Goal: Transaction & Acquisition: Register for event/course

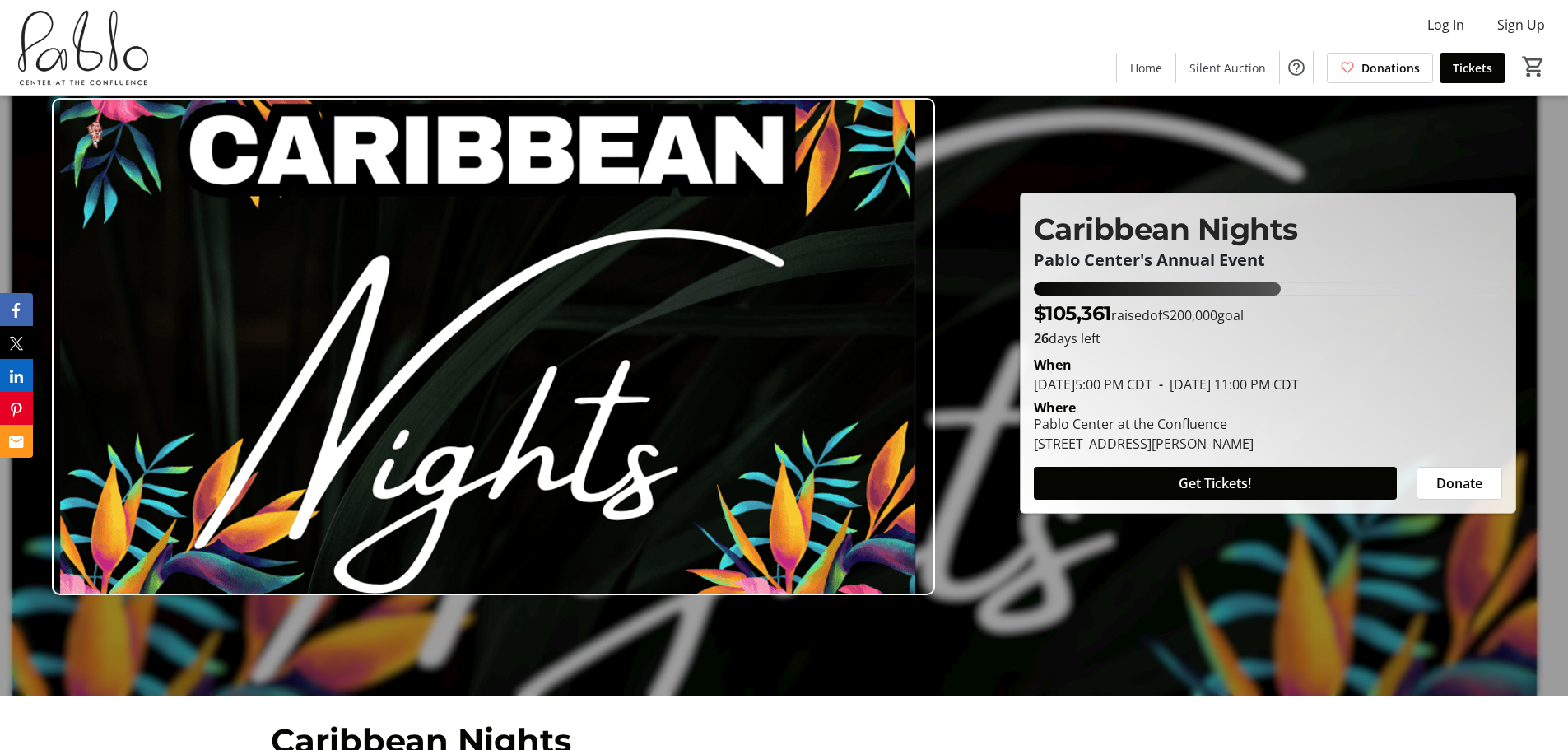
scroll to position [82, 0]
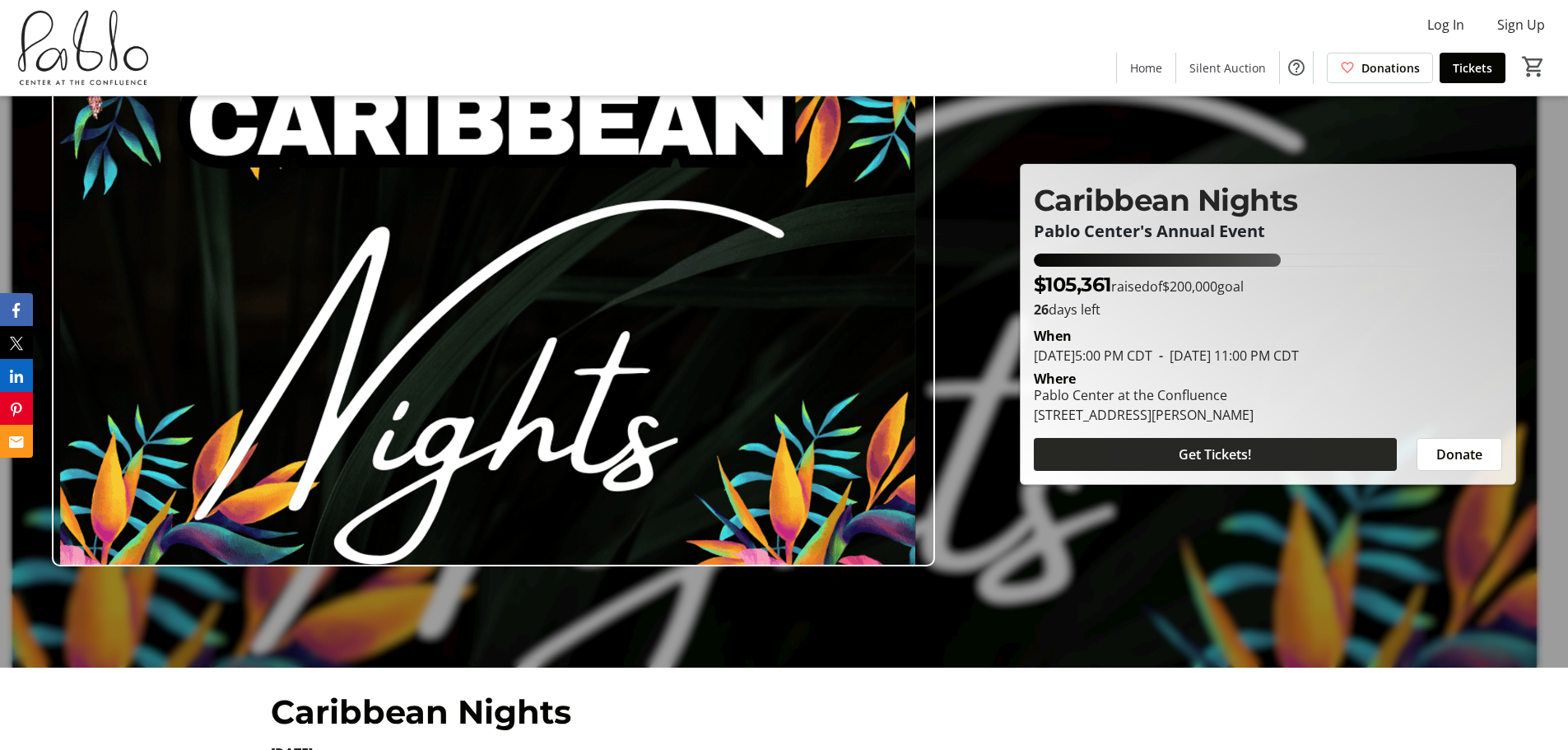
click at [1147, 461] on span at bounding box center [1215, 454] width 363 height 39
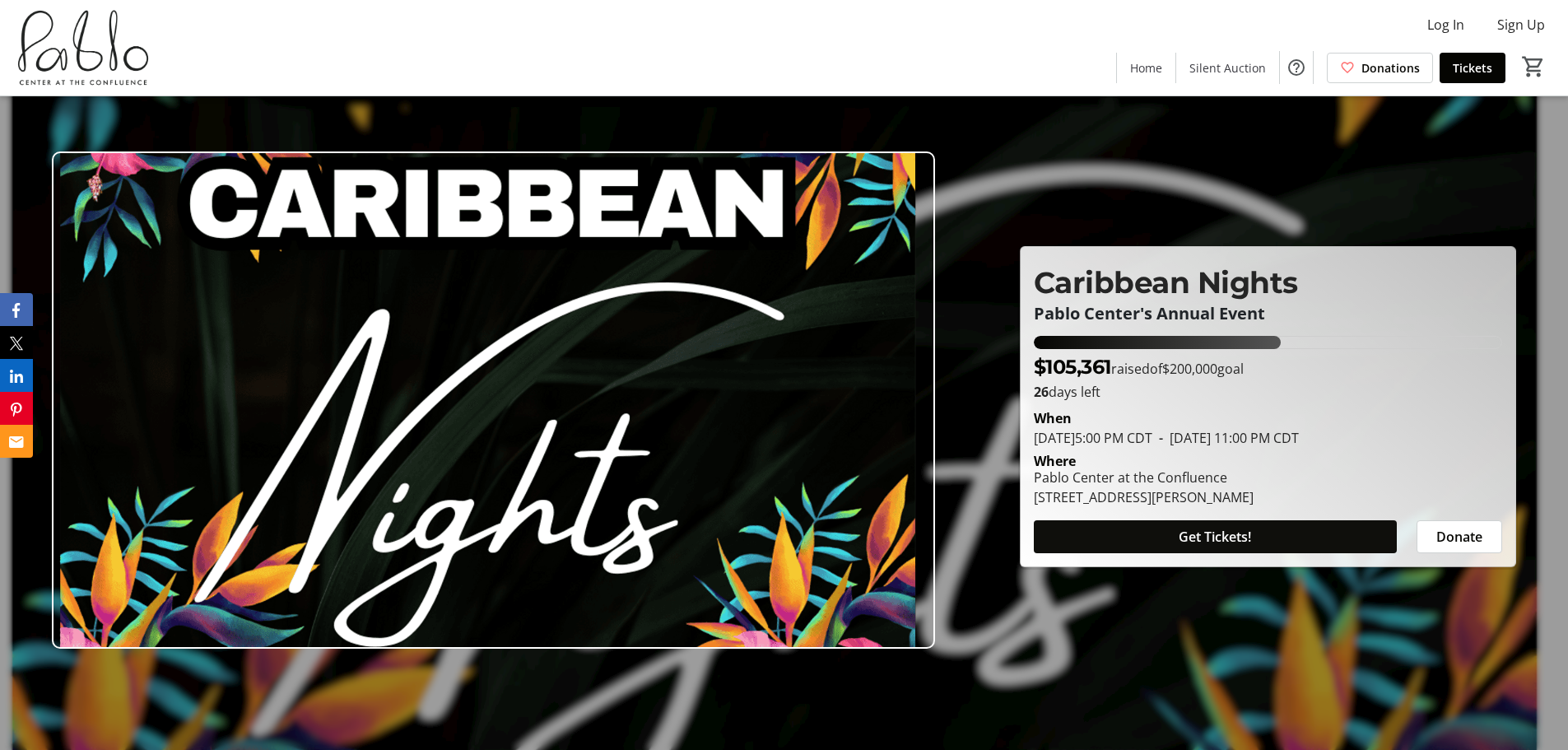
click at [1269, 539] on span at bounding box center [1215, 536] width 363 height 39
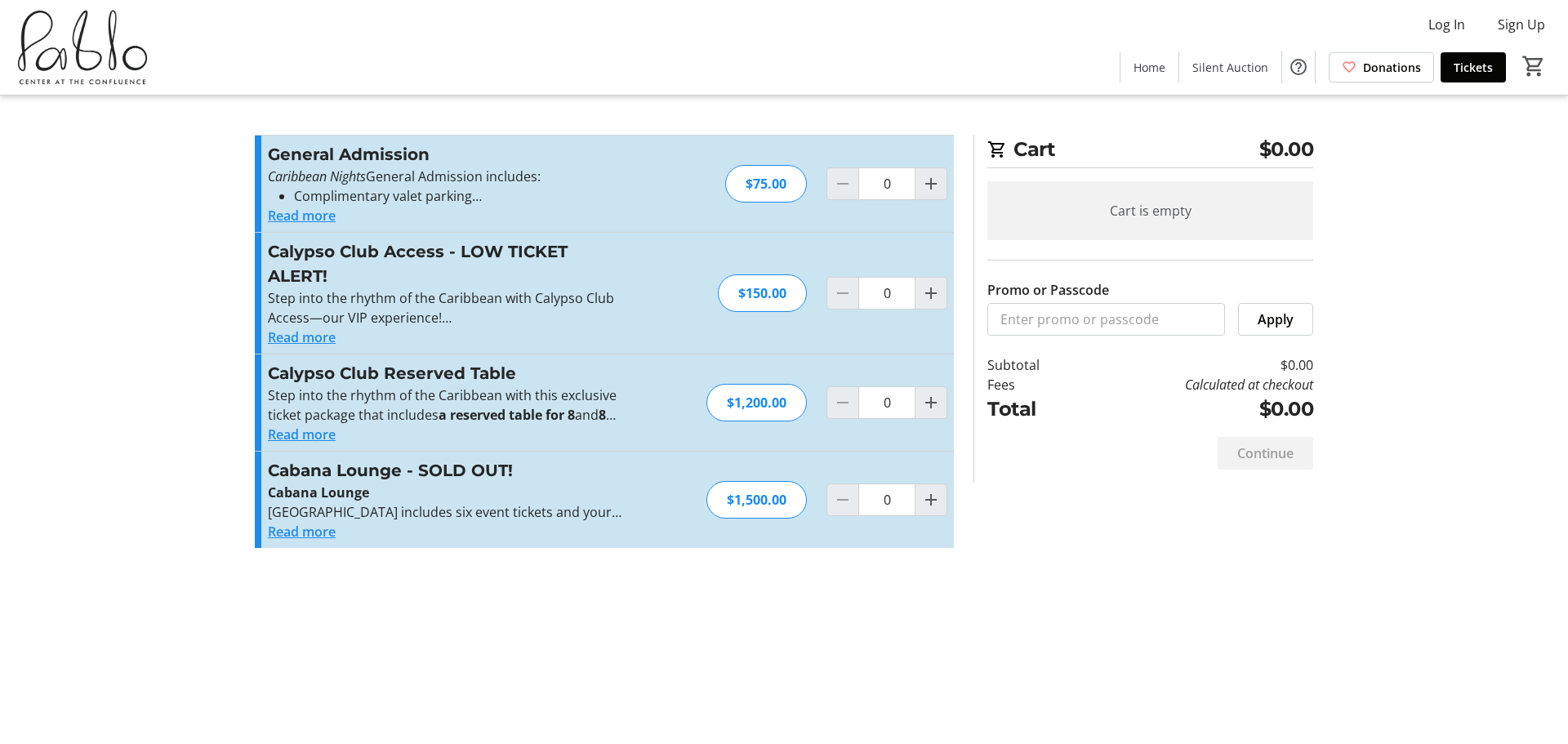
click at [64, 61] on img at bounding box center [82, 47] width 146 height 81
